Goal: Task Accomplishment & Management: Complete application form

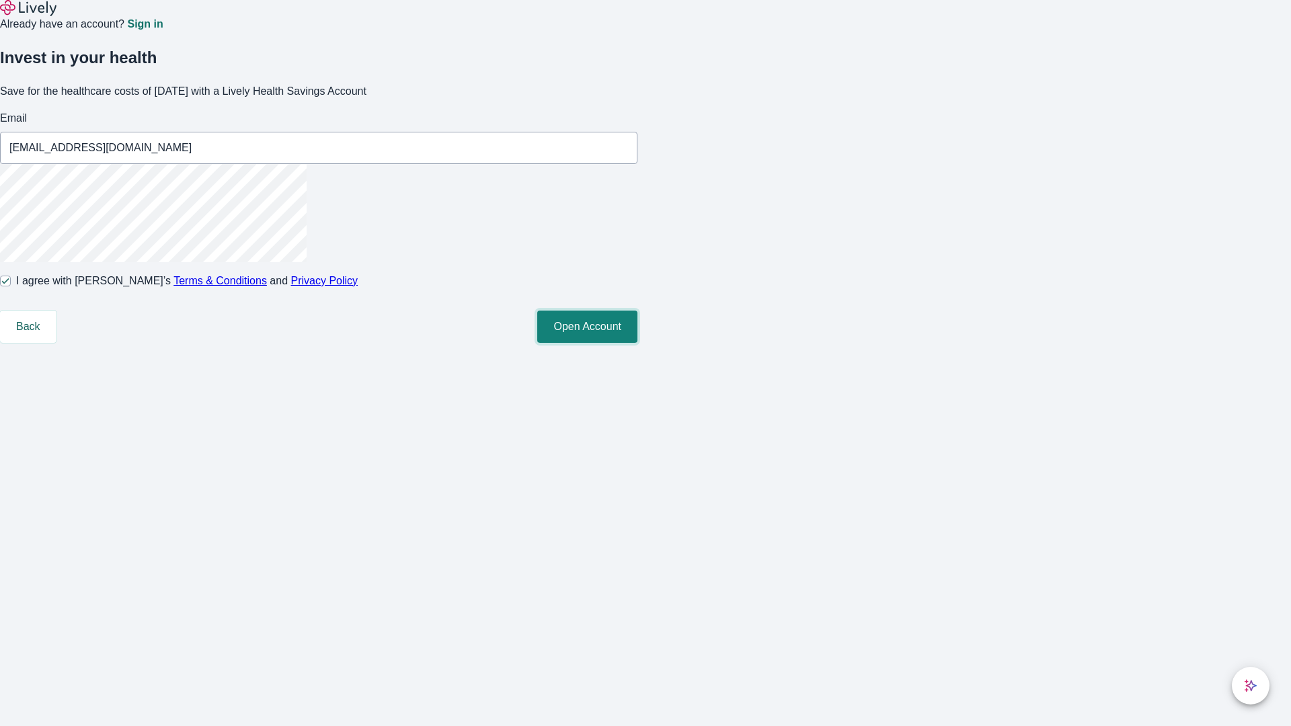
click at [638, 343] on button "Open Account" at bounding box center [587, 327] width 100 height 32
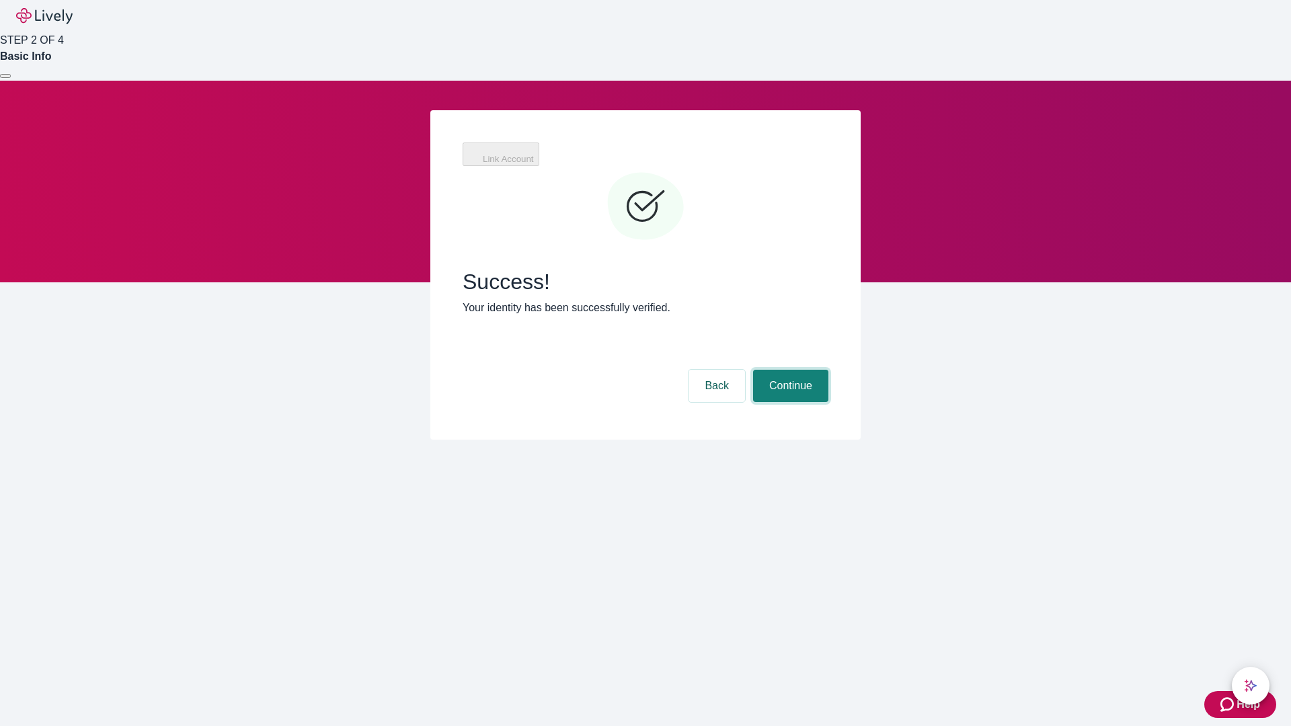
click at [789, 370] on button "Continue" at bounding box center [790, 386] width 75 height 32
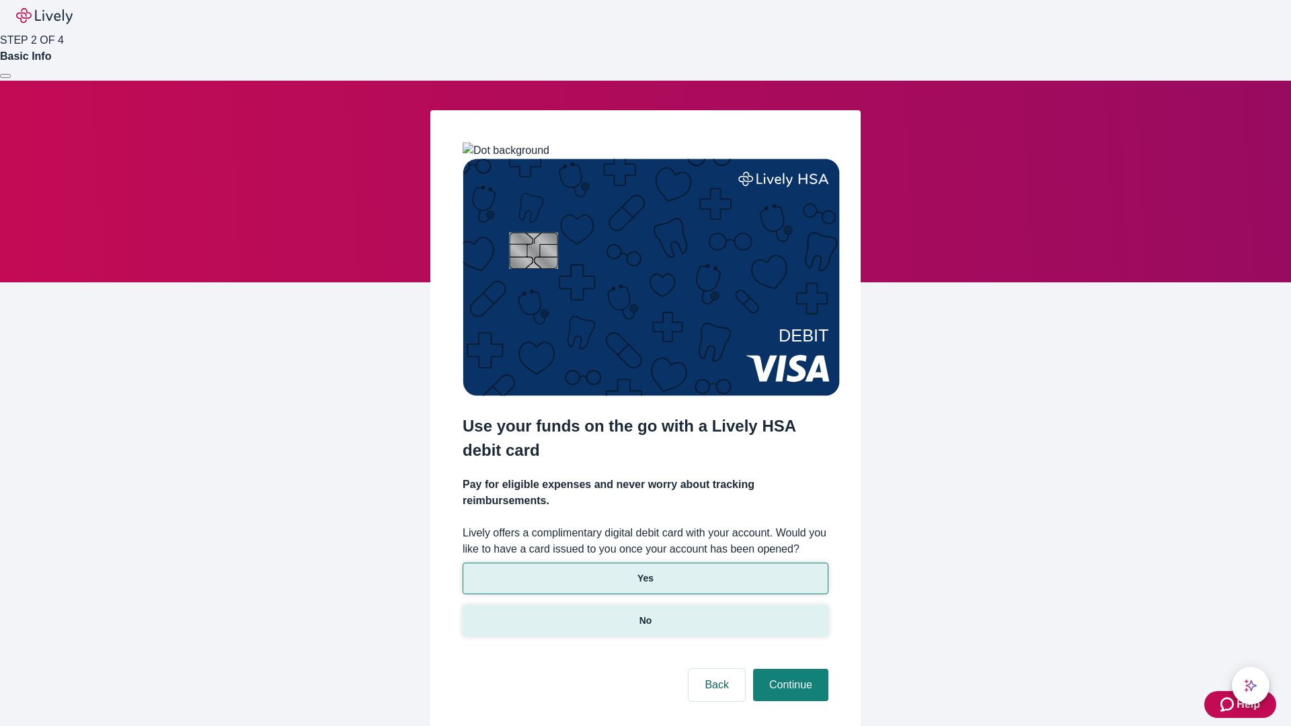
click at [645, 614] on p "No" at bounding box center [646, 621] width 13 height 14
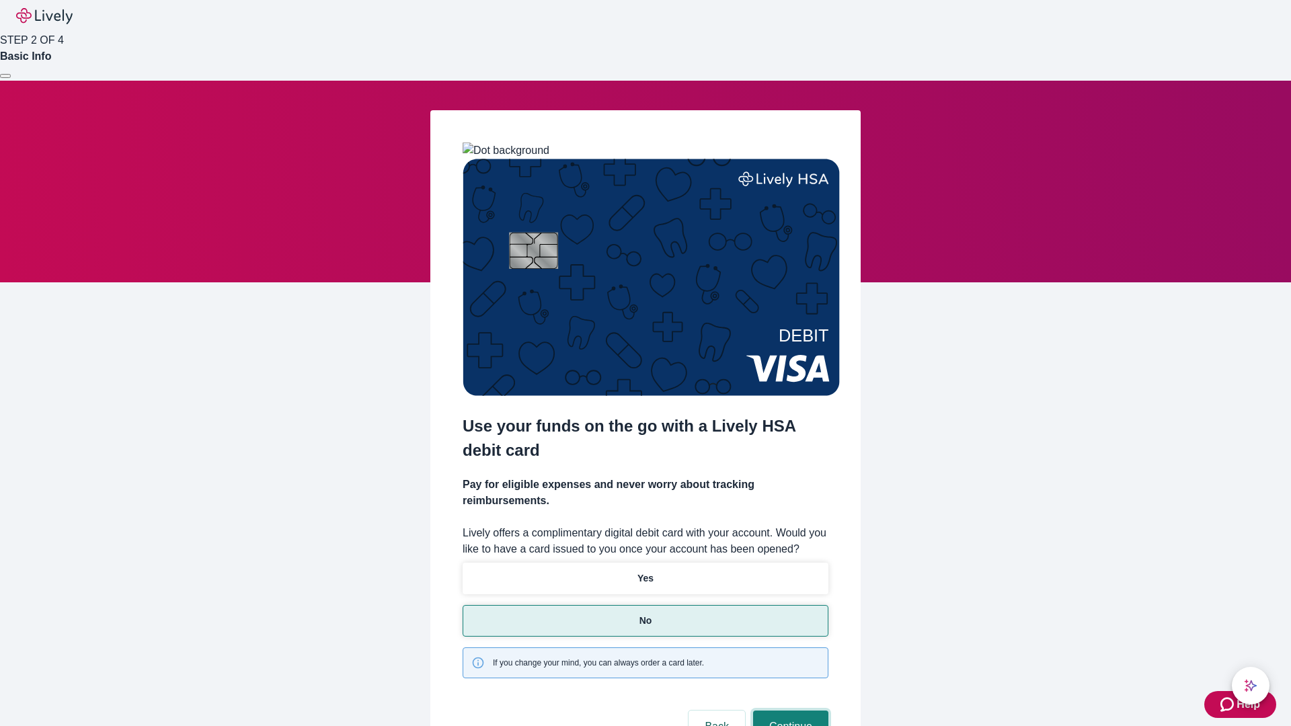
click at [789, 711] on button "Continue" at bounding box center [790, 727] width 75 height 32
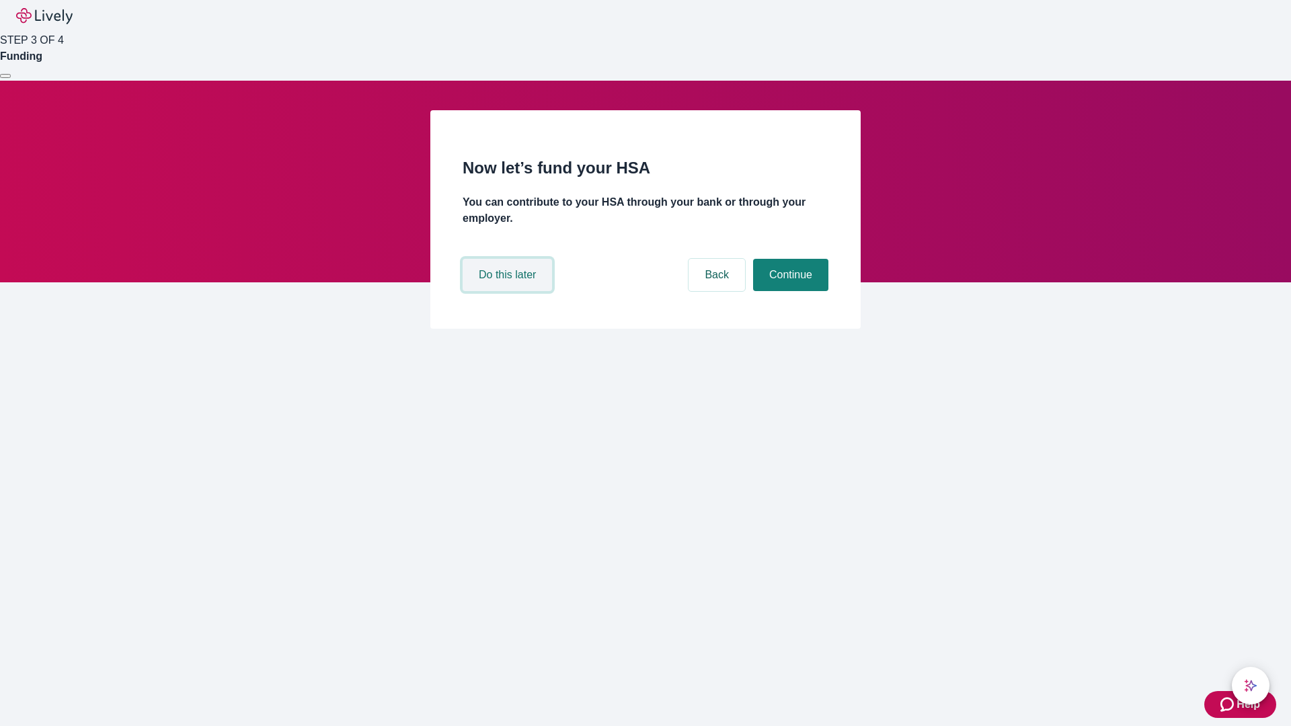
click at [509, 291] on button "Do this later" at bounding box center [507, 275] width 89 height 32
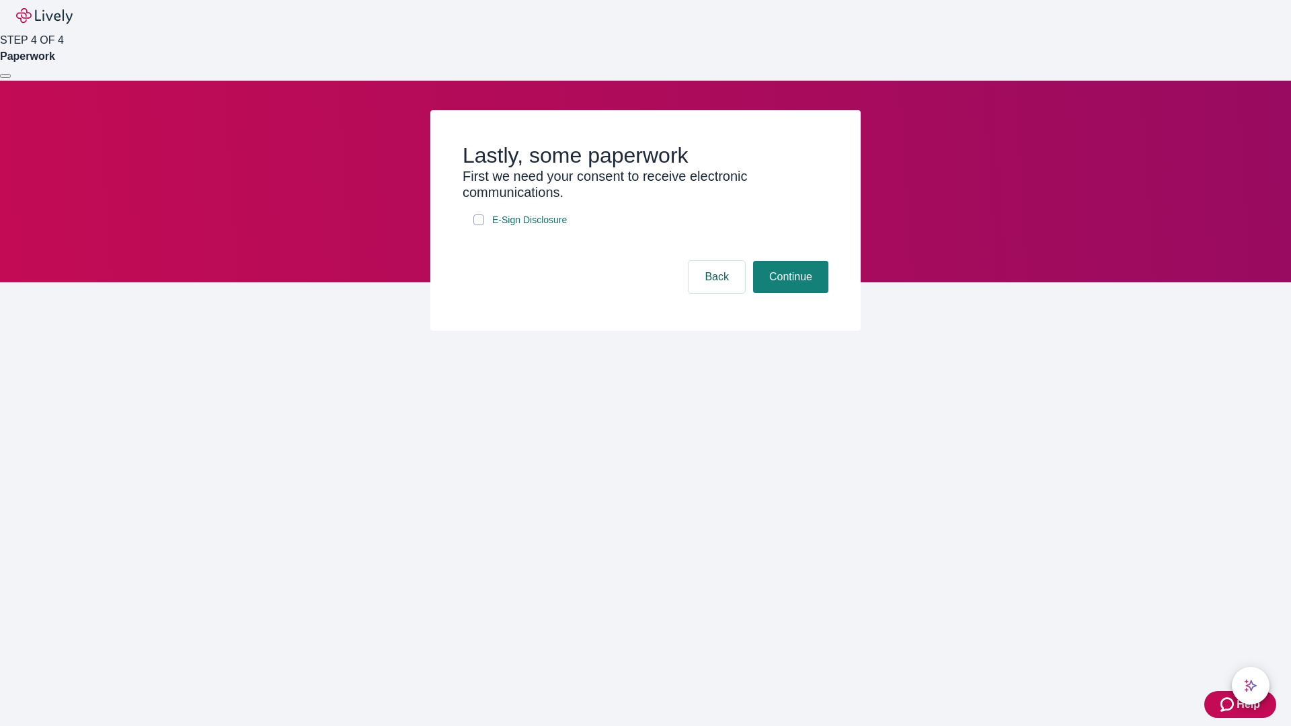
click at [479, 225] on input "E-Sign Disclosure" at bounding box center [479, 220] width 11 height 11
checkbox input "true"
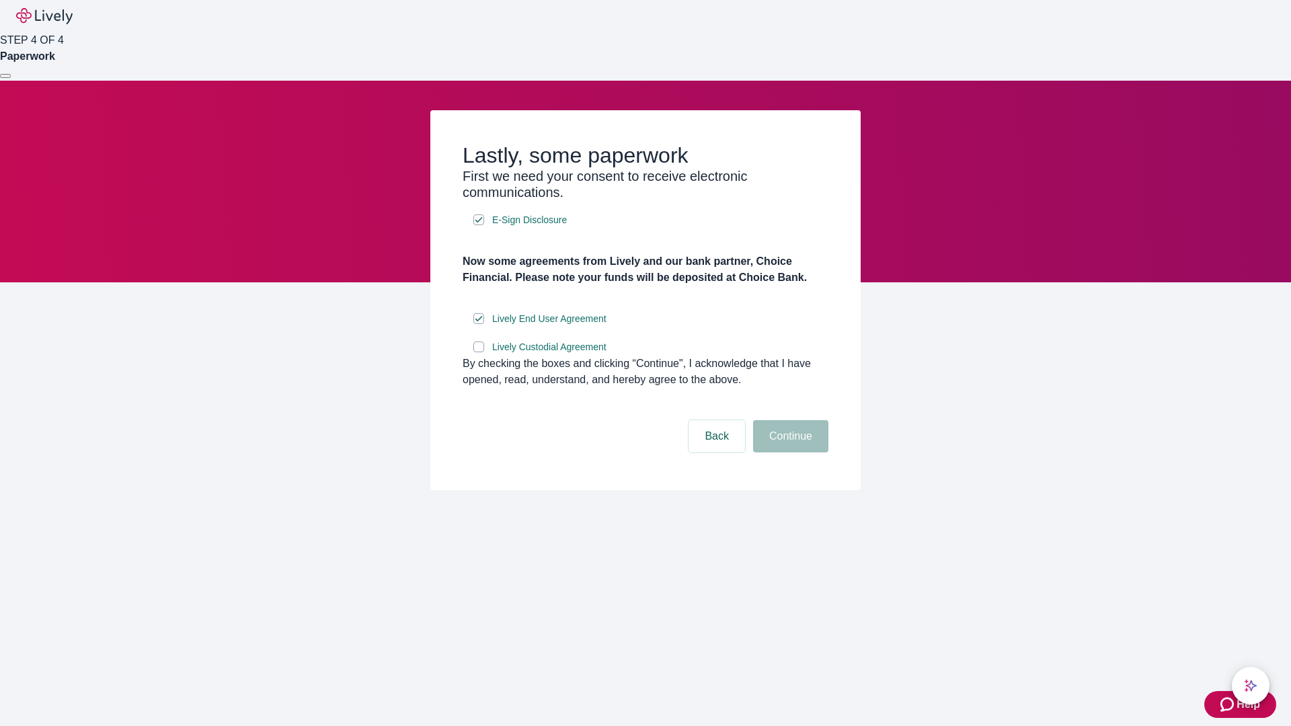
click at [479, 352] on input "Lively Custodial Agreement" at bounding box center [479, 347] width 11 height 11
checkbox input "true"
click at [789, 453] on button "Continue" at bounding box center [790, 436] width 75 height 32
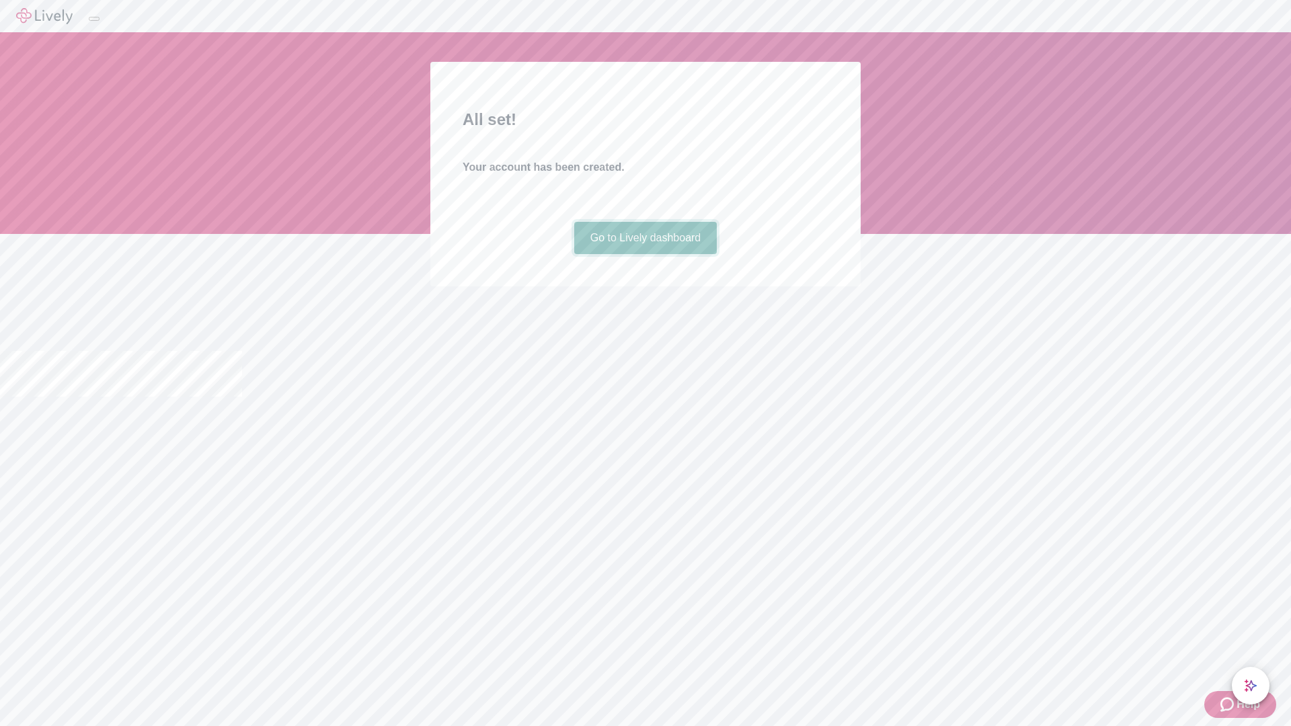
click at [645, 254] on link "Go to Lively dashboard" at bounding box center [645, 238] width 143 height 32
